Goal: Obtain resource: Obtain resource

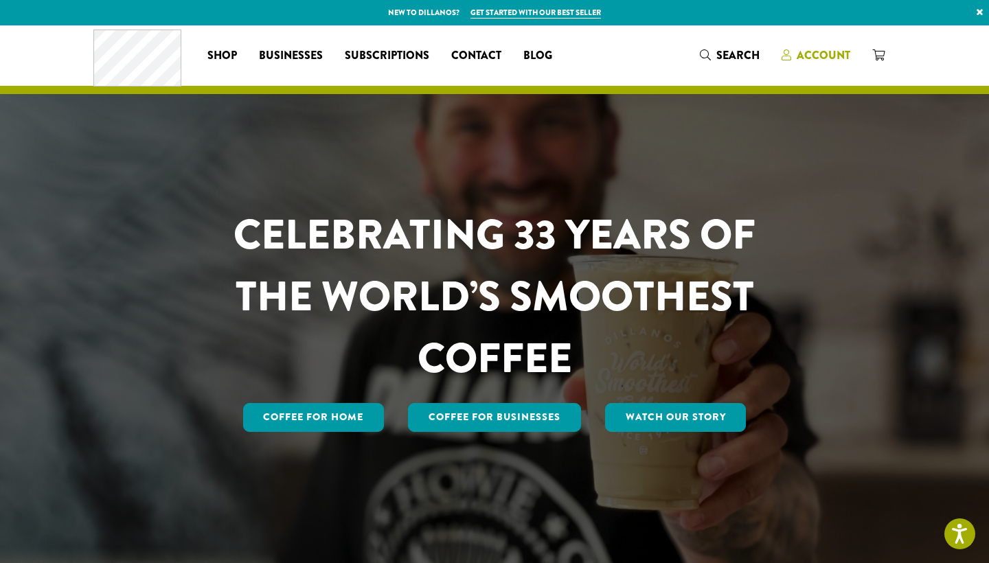
click at [822, 49] on span "Account" at bounding box center [824, 55] width 54 height 16
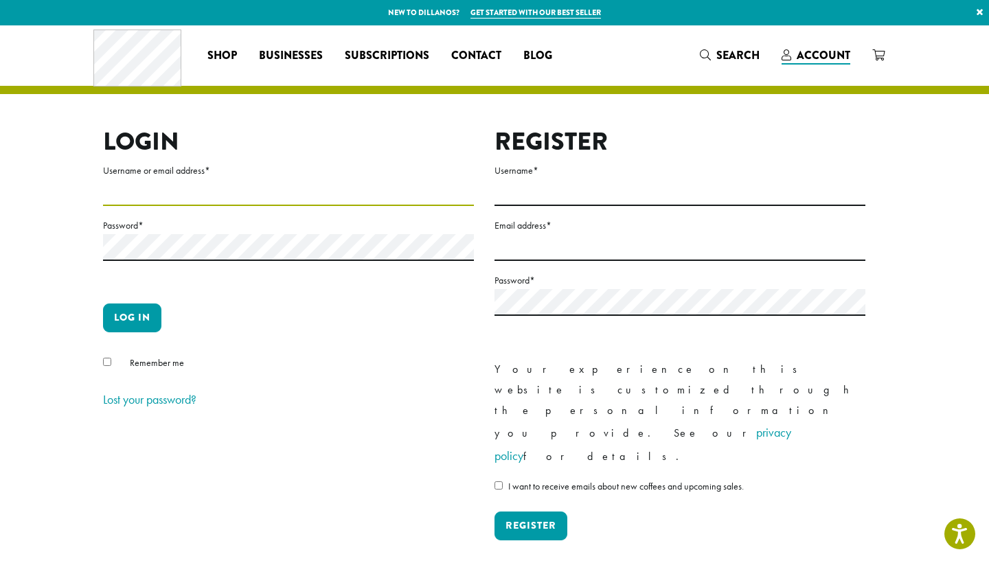
type input "**********"
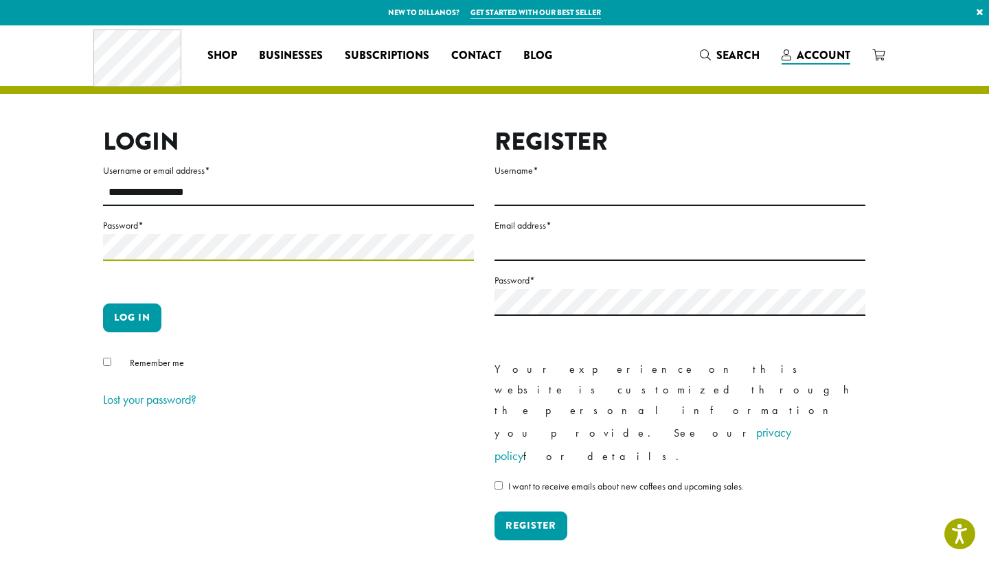
click at [132, 317] on button "Log in" at bounding box center [132, 318] width 58 height 29
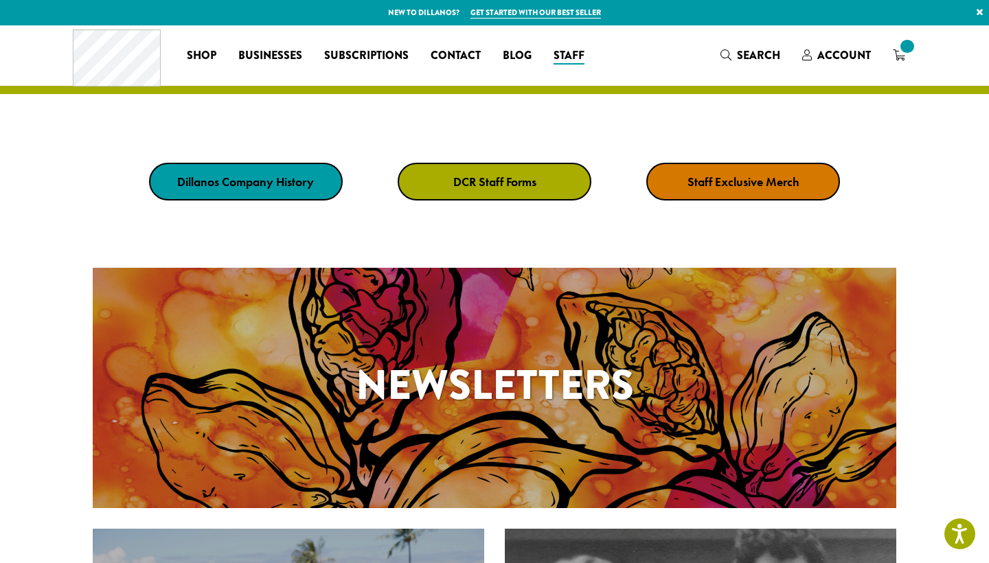
click at [467, 183] on strong "DCR Staff Forms" at bounding box center [494, 182] width 83 height 16
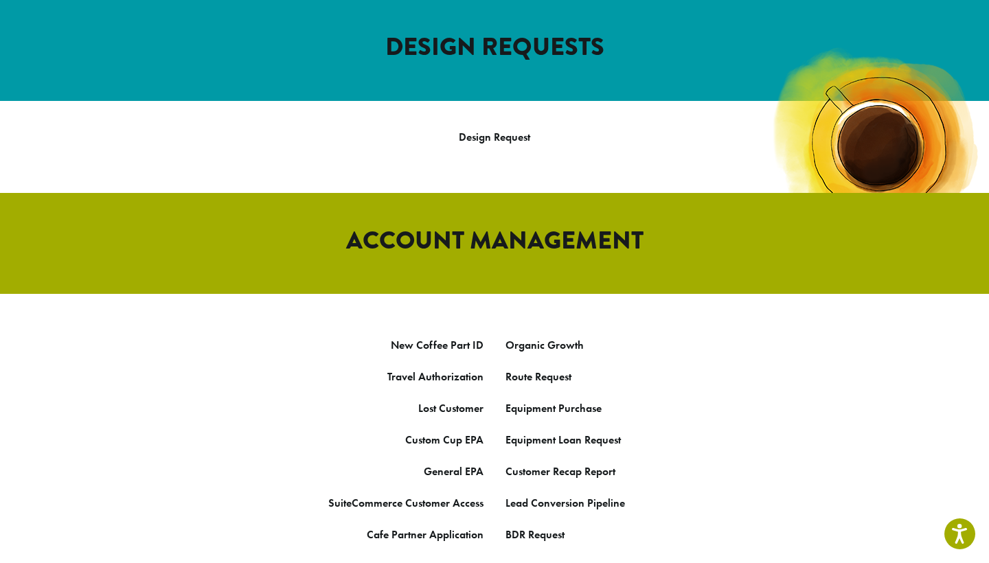
scroll to position [574, 0]
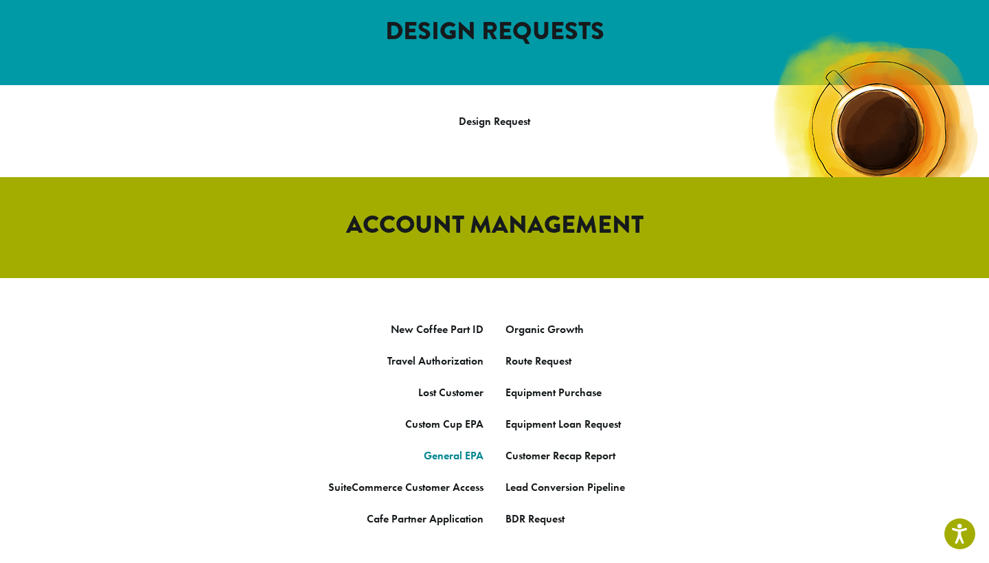
click at [463, 449] on link "General EPA" at bounding box center [454, 456] width 60 height 14
